Goal: Task Accomplishment & Management: Use online tool/utility

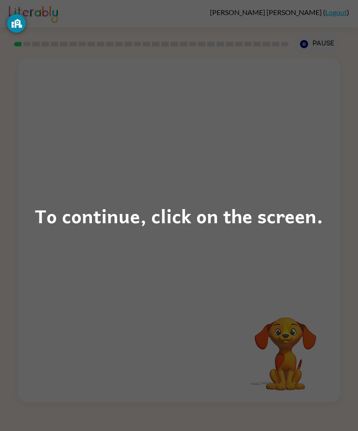
click at [174, 214] on div "To continue, click on the screen." at bounding box center [179, 216] width 288 height 30
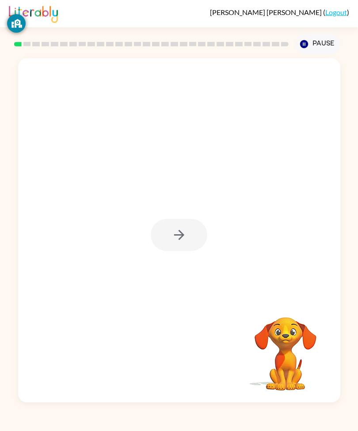
click at [183, 241] on button "button" at bounding box center [179, 235] width 57 height 32
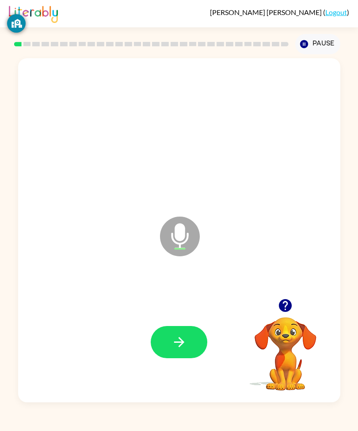
click at [201, 359] on button "button" at bounding box center [179, 342] width 57 height 32
click at [193, 359] on button "button" at bounding box center [179, 342] width 57 height 32
click at [184, 348] on icon "button" at bounding box center [179, 342] width 10 height 10
click at [196, 358] on button "button" at bounding box center [179, 342] width 57 height 32
click at [197, 359] on button "button" at bounding box center [179, 342] width 57 height 32
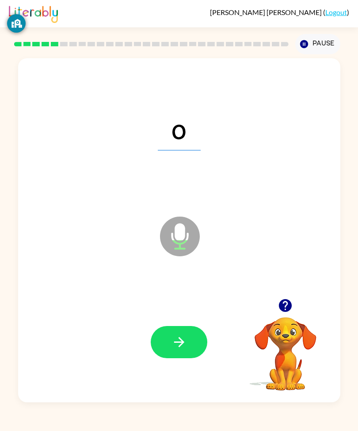
click at [0, 79] on div "o Microphone The Microphone is here when it is your turn to talk Your browser m…" at bounding box center [179, 228] width 358 height 348
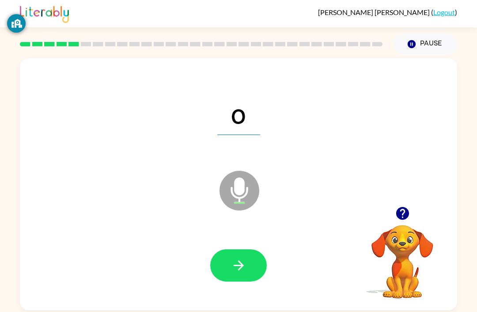
click at [249, 264] on button "button" at bounding box center [238, 265] width 57 height 32
click at [233, 264] on icon "button" at bounding box center [238, 265] width 15 height 15
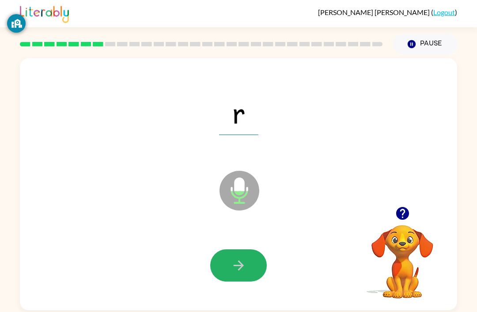
click at [241, 267] on icon "button" at bounding box center [238, 266] width 10 height 10
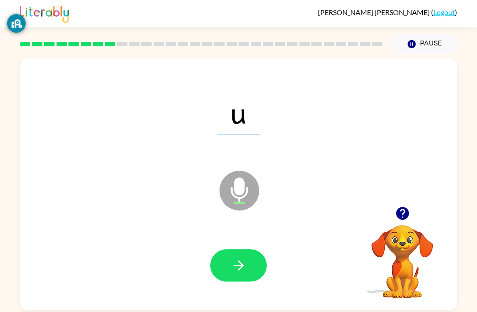
click at [242, 259] on icon "button" at bounding box center [238, 265] width 15 height 15
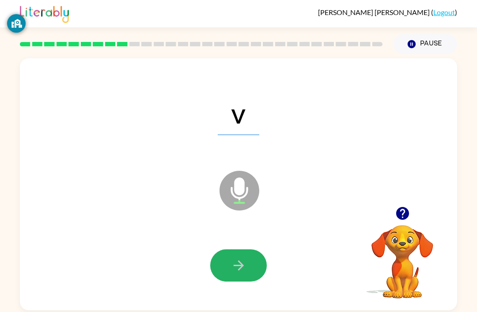
click at [249, 261] on button "button" at bounding box center [238, 265] width 57 height 32
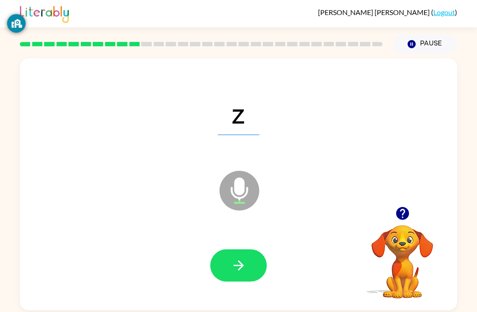
click at [234, 273] on icon "button" at bounding box center [238, 265] width 15 height 15
click at [211, 268] on button "button" at bounding box center [238, 265] width 57 height 32
click at [244, 260] on icon "button" at bounding box center [238, 265] width 15 height 15
click at [260, 278] on button "button" at bounding box center [238, 265] width 57 height 32
click at [257, 264] on button "button" at bounding box center [238, 265] width 57 height 32
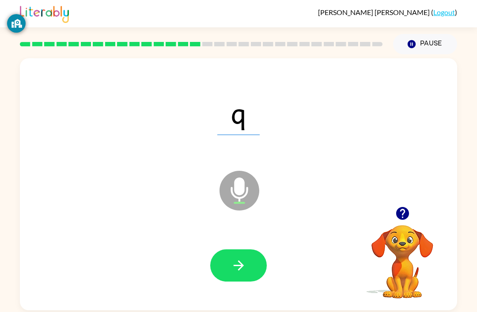
click at [240, 264] on icon "button" at bounding box center [238, 266] width 10 height 10
click at [249, 268] on button "button" at bounding box center [238, 265] width 57 height 32
click at [241, 282] on button "button" at bounding box center [238, 265] width 57 height 32
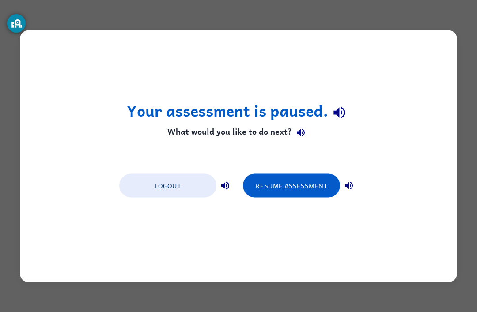
click at [357, 22] on div "Your assessment is paused. What would you like to do next? Logout Resume Assess…" at bounding box center [238, 156] width 477 height 312
click at [175, 190] on button "Logout" at bounding box center [167, 186] width 97 height 24
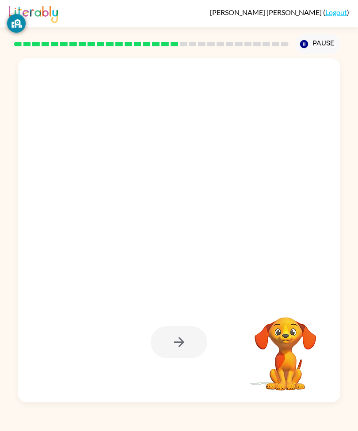
click at [280, 179] on div at bounding box center [179, 127] width 304 height 103
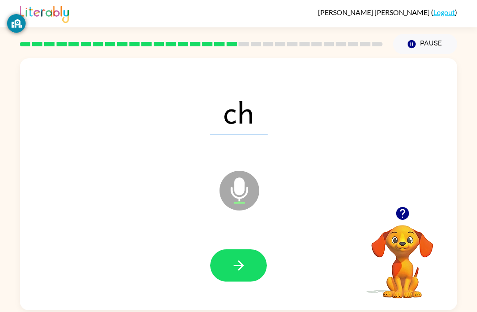
click at [251, 252] on button "button" at bounding box center [238, 265] width 57 height 32
click at [260, 267] on button "button" at bounding box center [238, 265] width 57 height 32
click at [238, 264] on icon "button" at bounding box center [238, 265] width 15 height 15
click at [248, 263] on button "button" at bounding box center [238, 265] width 57 height 32
click at [237, 275] on button "button" at bounding box center [238, 265] width 57 height 32
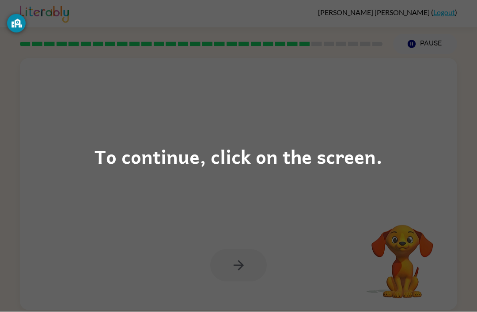
click at [317, 102] on div "To continue, click on the screen." at bounding box center [238, 156] width 477 height 312
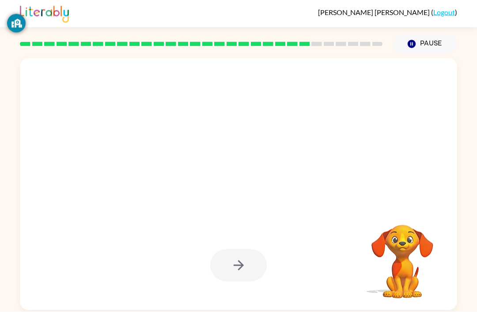
scroll to position [4, 0]
click at [327, 116] on div at bounding box center [238, 112] width 419 height 72
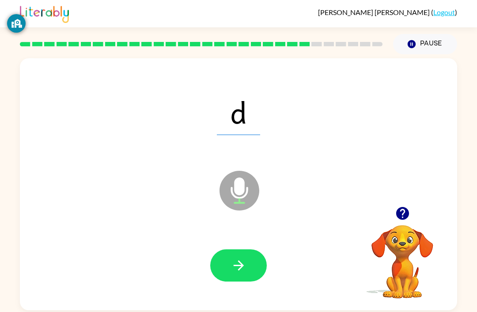
click at [245, 264] on icon "button" at bounding box center [238, 265] width 15 height 15
click at [239, 258] on icon "button" at bounding box center [238, 265] width 15 height 15
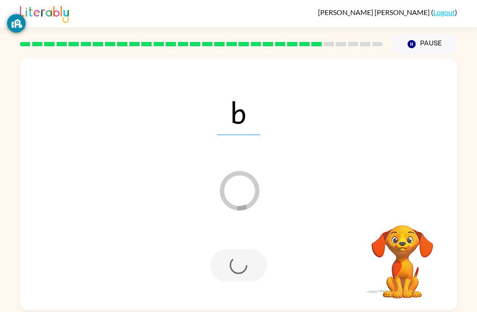
click at [245, 249] on div at bounding box center [238, 265] width 57 height 32
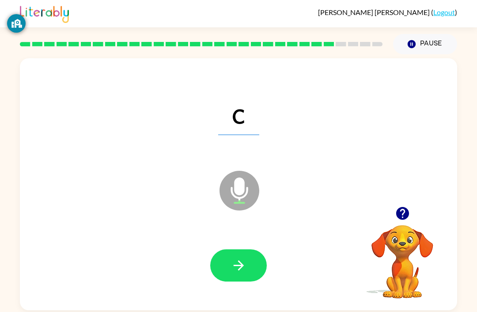
click at [253, 249] on button "button" at bounding box center [238, 265] width 57 height 32
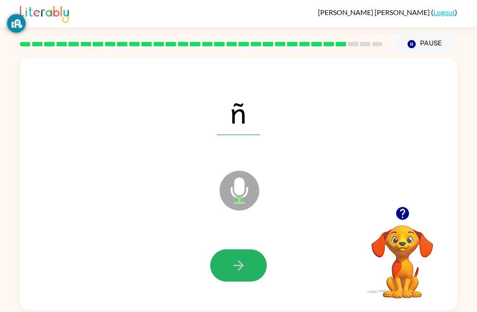
click at [256, 249] on button "button" at bounding box center [238, 265] width 57 height 32
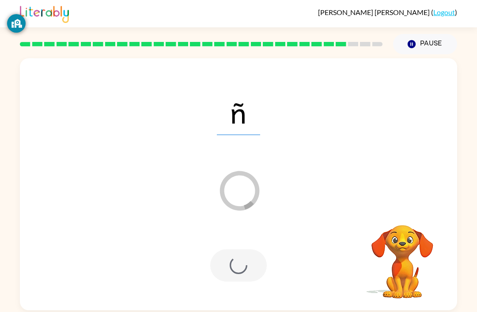
click at [252, 249] on div at bounding box center [238, 265] width 57 height 32
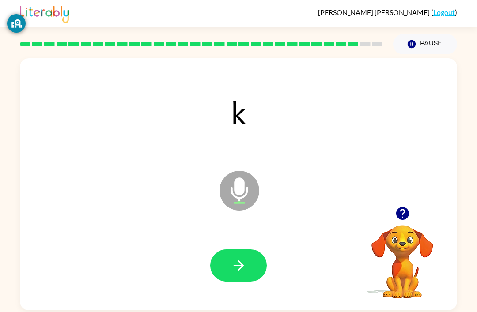
click at [250, 254] on button "button" at bounding box center [238, 265] width 57 height 32
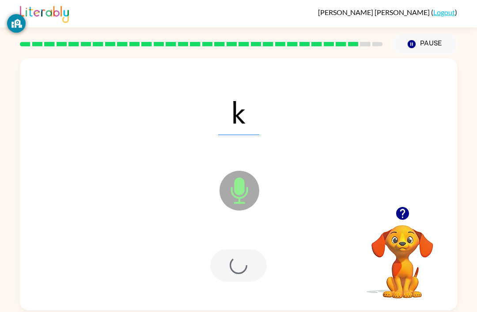
click at [250, 254] on div at bounding box center [238, 265] width 57 height 32
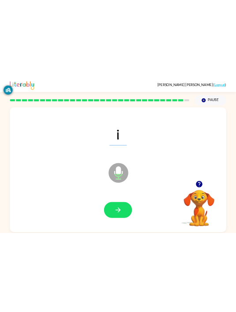
scroll to position [0, 0]
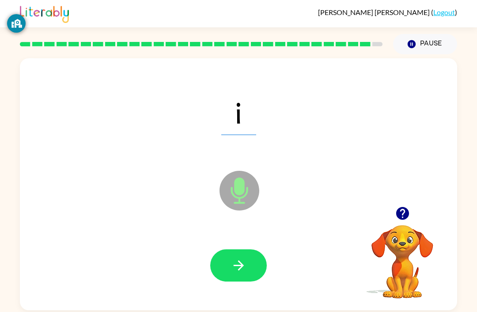
click at [260, 279] on button "button" at bounding box center [238, 265] width 57 height 32
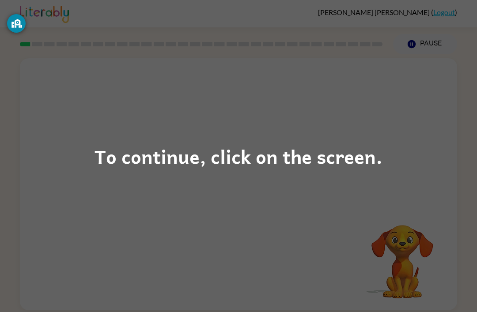
scroll to position [23, 0]
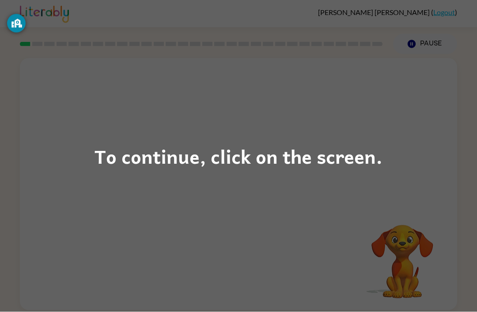
click at [345, 118] on div "To continue, click on the screen." at bounding box center [238, 156] width 477 height 312
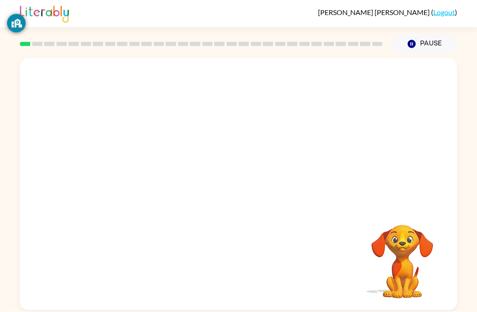
scroll to position [24, 0]
click at [345, 118] on div at bounding box center [238, 132] width 437 height 148
click at [365, 114] on div at bounding box center [238, 132] width 437 height 148
click at [474, 161] on div "Your browser must support playing .mp4 files to use Literably. Please try using…" at bounding box center [238, 182] width 477 height 256
click at [259, 178] on button "button" at bounding box center [238, 189] width 57 height 32
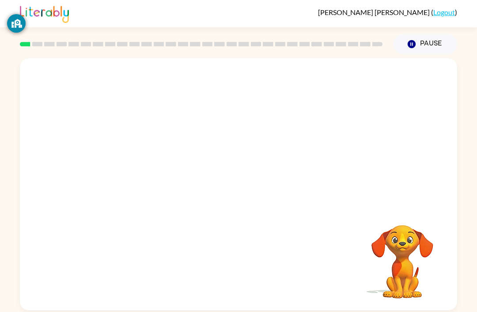
click at [258, 178] on div at bounding box center [238, 184] width 437 height 252
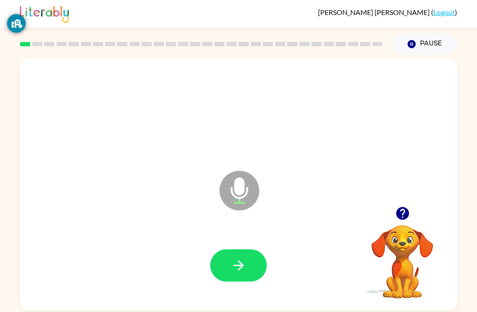
click at [233, 257] on button "button" at bounding box center [238, 265] width 57 height 32
click at [226, 252] on button "button" at bounding box center [238, 265] width 57 height 32
click at [253, 259] on button "button" at bounding box center [238, 265] width 57 height 32
click at [254, 249] on button "button" at bounding box center [238, 265] width 57 height 32
click at [253, 249] on button "button" at bounding box center [238, 265] width 57 height 32
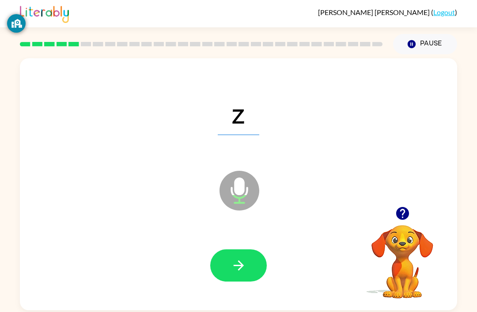
click at [251, 249] on button "button" at bounding box center [238, 265] width 57 height 32
click at [244, 258] on icon "button" at bounding box center [238, 265] width 15 height 15
click at [232, 258] on icon "button" at bounding box center [238, 265] width 15 height 15
click at [250, 249] on button "button" at bounding box center [238, 265] width 57 height 32
click at [249, 249] on button "button" at bounding box center [238, 265] width 57 height 32
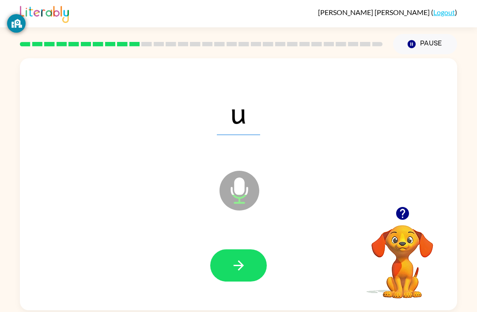
click at [238, 258] on icon "button" at bounding box center [238, 265] width 15 height 15
click at [255, 249] on button "button" at bounding box center [238, 265] width 57 height 32
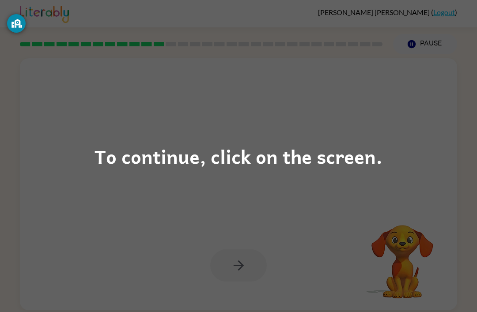
click at [338, 166] on div "To continue, click on the screen." at bounding box center [238, 156] width 288 height 30
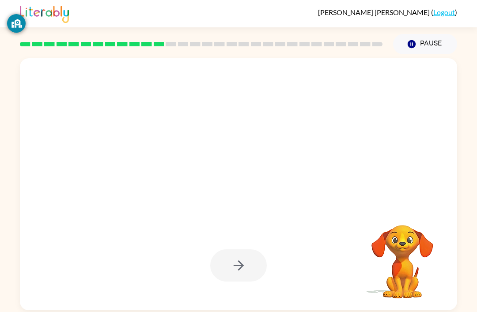
click at [398, 119] on div at bounding box center [238, 112] width 419 height 72
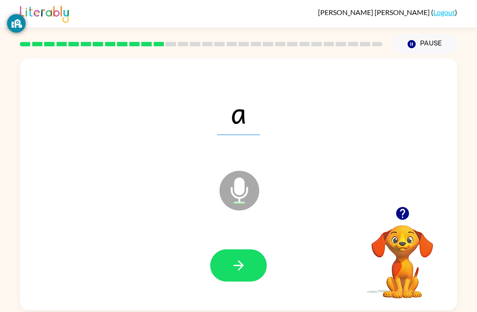
click at [255, 249] on button "button" at bounding box center [238, 265] width 57 height 32
click at [220, 249] on button "button" at bounding box center [238, 265] width 57 height 32
click at [261, 249] on button "button" at bounding box center [238, 265] width 57 height 32
click at [246, 249] on button "button" at bounding box center [238, 265] width 57 height 32
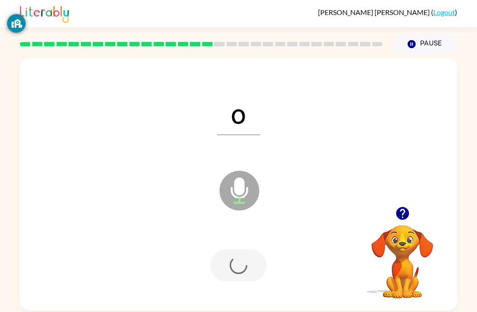
click at [245, 249] on div at bounding box center [238, 265] width 57 height 32
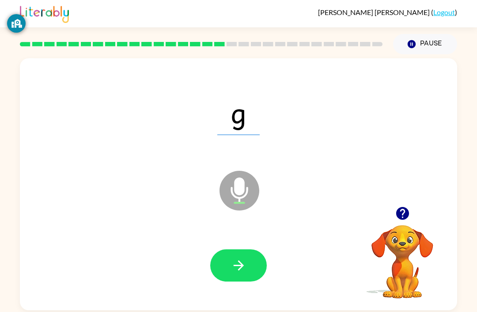
click at [230, 249] on button "button" at bounding box center [238, 265] width 57 height 32
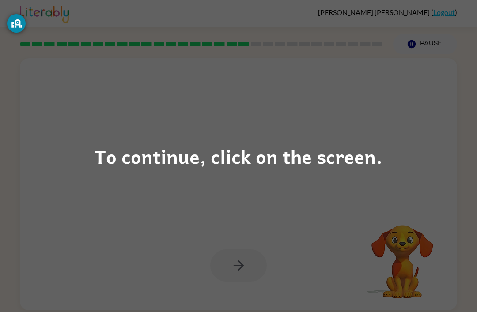
click at [287, 196] on div "To continue, click on the screen." at bounding box center [238, 156] width 477 height 312
click at [287, 195] on div at bounding box center [238, 184] width 437 height 252
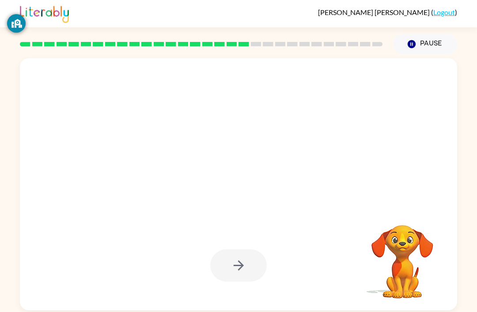
click at [314, 230] on div at bounding box center [238, 266] width 419 height 72
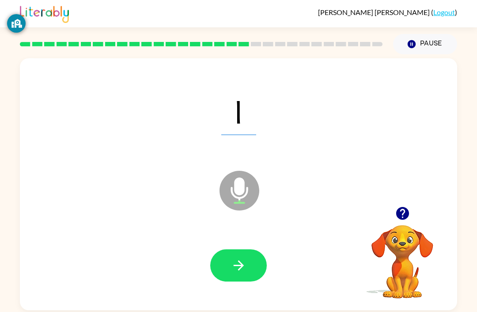
click at [242, 258] on icon "button" at bounding box center [238, 265] width 15 height 15
click at [258, 253] on button "button" at bounding box center [238, 265] width 57 height 32
click at [244, 258] on icon "button" at bounding box center [238, 265] width 15 height 15
click at [225, 251] on button "button" at bounding box center [238, 265] width 57 height 32
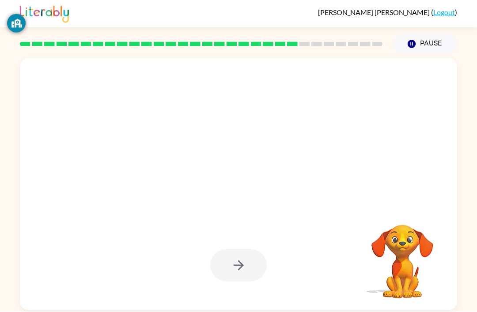
scroll to position [25, 0]
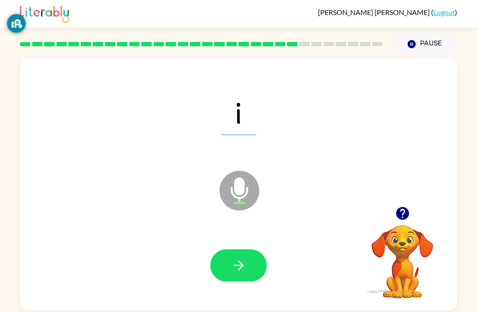
click at [233, 251] on button "button" at bounding box center [238, 265] width 57 height 32
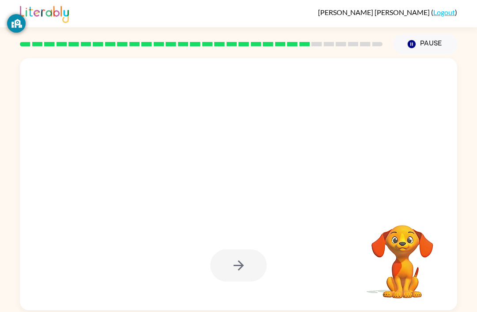
scroll to position [0, 0]
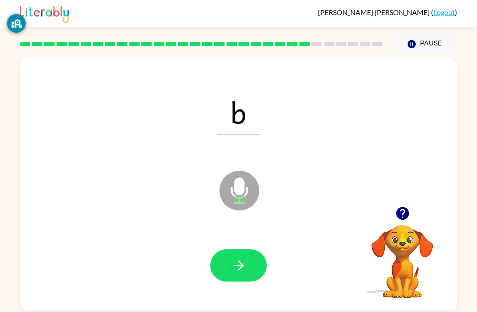
click at [235, 265] on icon "button" at bounding box center [238, 265] width 15 height 15
click at [248, 263] on button "button" at bounding box center [238, 265] width 57 height 32
click at [255, 251] on button "button" at bounding box center [238, 265] width 57 height 32
click at [246, 276] on button "button" at bounding box center [238, 265] width 57 height 32
click at [244, 262] on icon "button" at bounding box center [238, 265] width 15 height 15
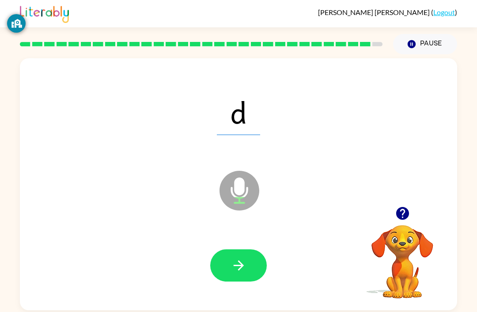
click at [253, 275] on button "button" at bounding box center [238, 265] width 57 height 32
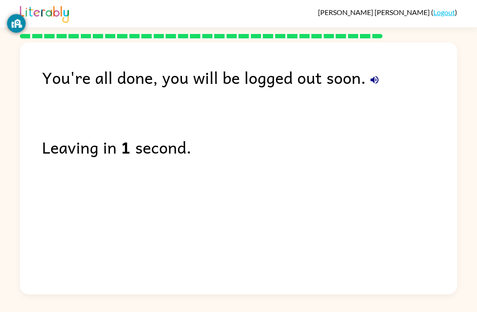
click at [367, 170] on div "You're all done, you will be logged out soon. Leaving in 1 second." at bounding box center [238, 166] width 437 height 248
click at [374, 89] on button "button" at bounding box center [375, 80] width 18 height 18
